Goal: Find specific page/section: Find specific page/section

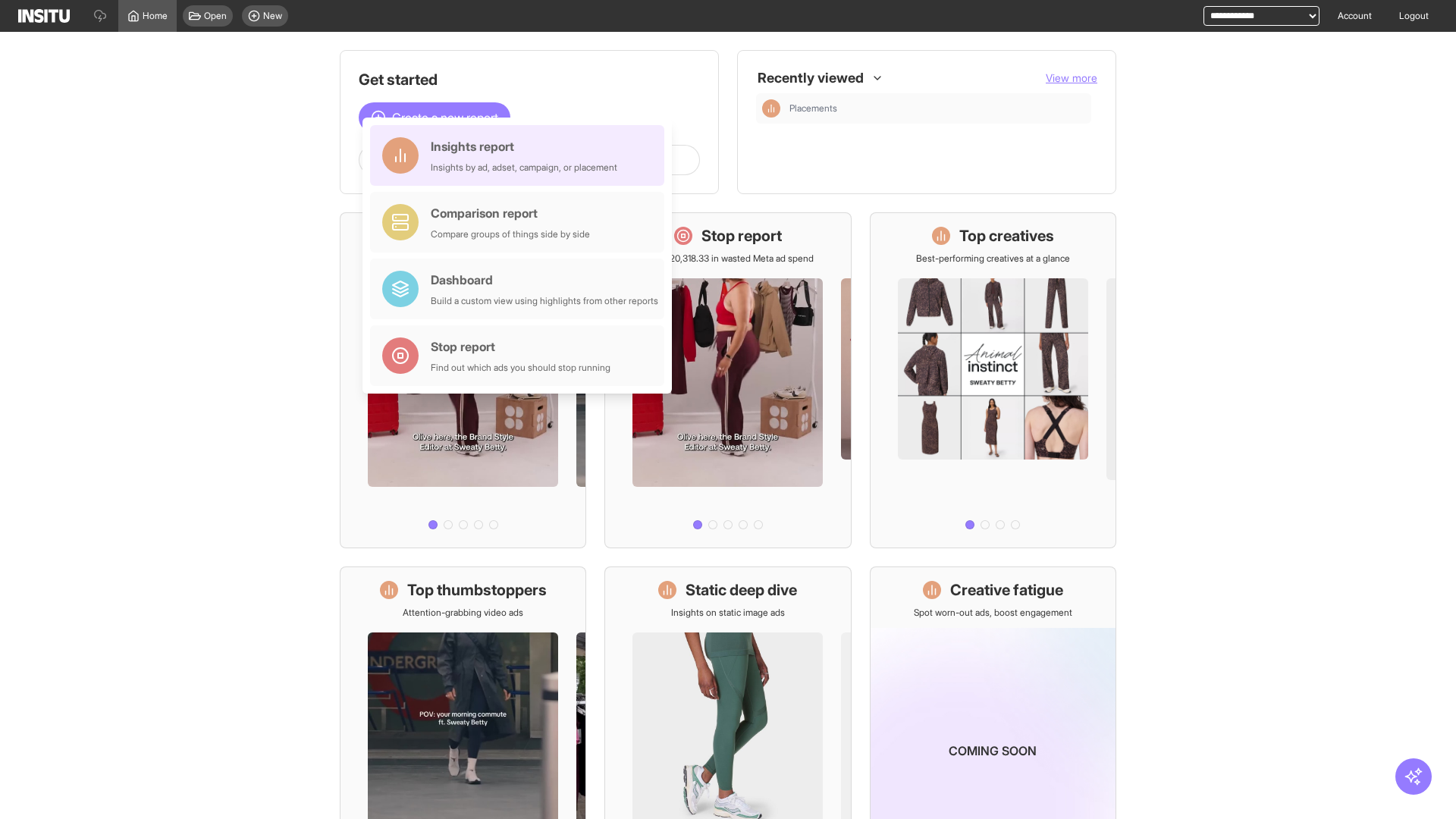
click at [521, 155] on div "Insights report Insights by ad, adset, campaign, or placement" at bounding box center [524, 155] width 187 height 37
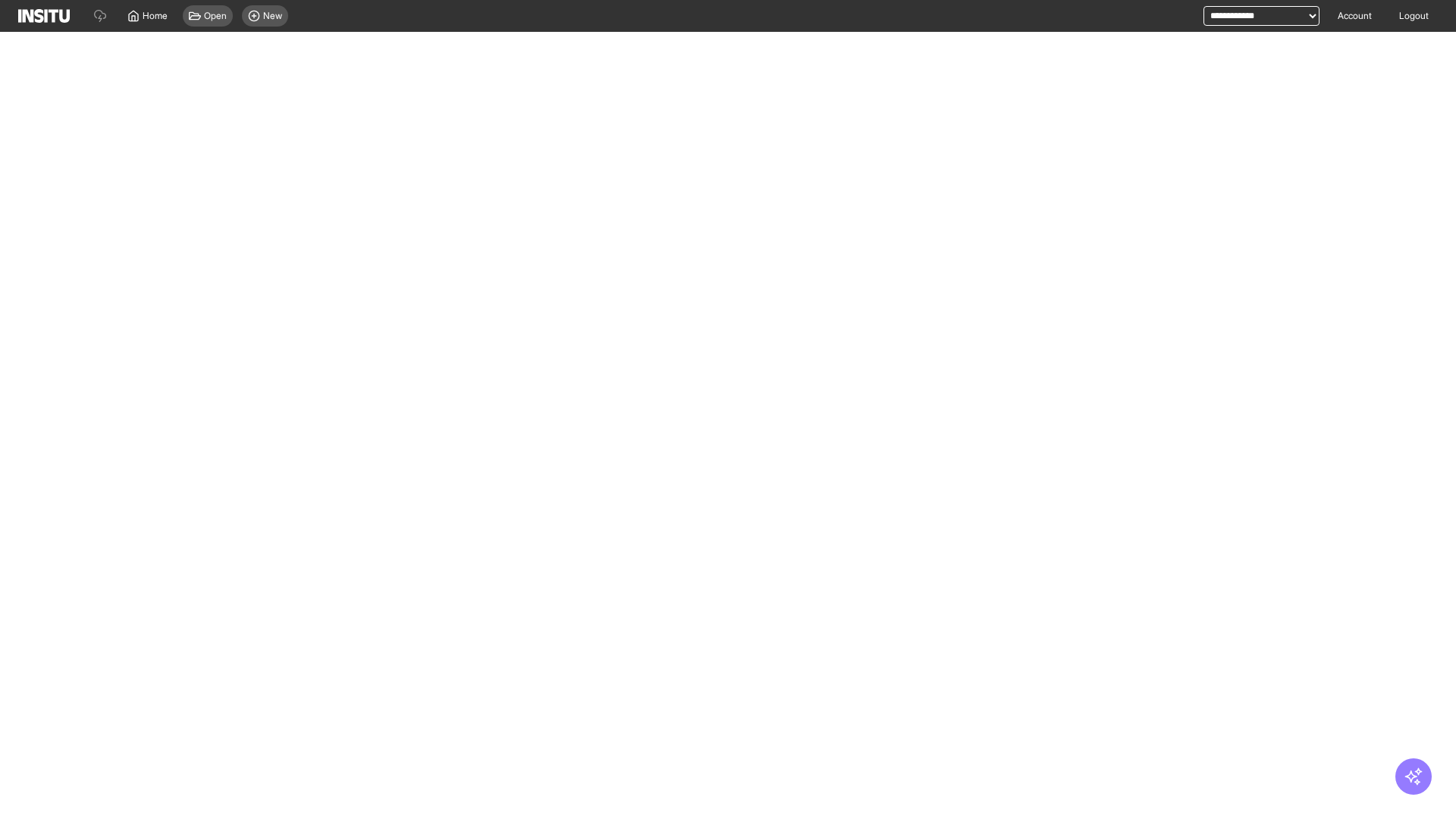
select select "**"
